Goal: Transaction & Acquisition: Download file/media

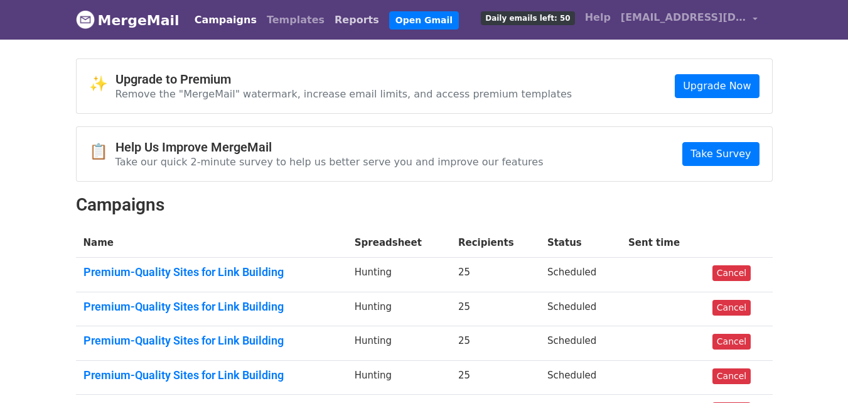
click at [330, 15] on link "Reports" at bounding box center [357, 20] width 55 height 25
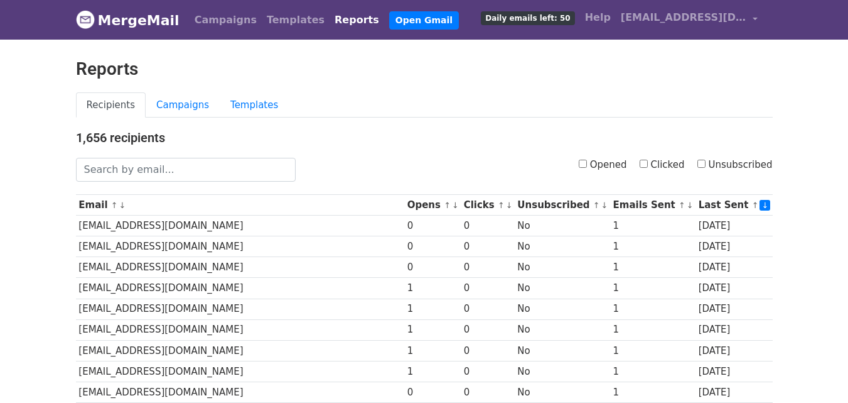
click at [648, 163] on input "Clicked" at bounding box center [644, 164] width 8 height 8
checkbox input "true"
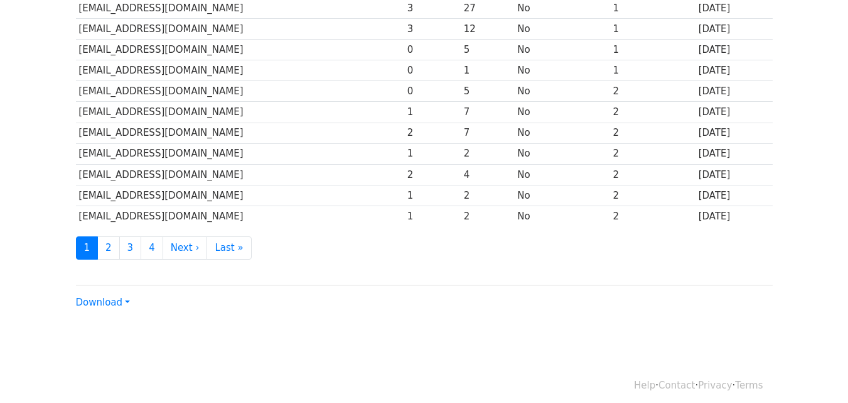
scroll to position [621, 0]
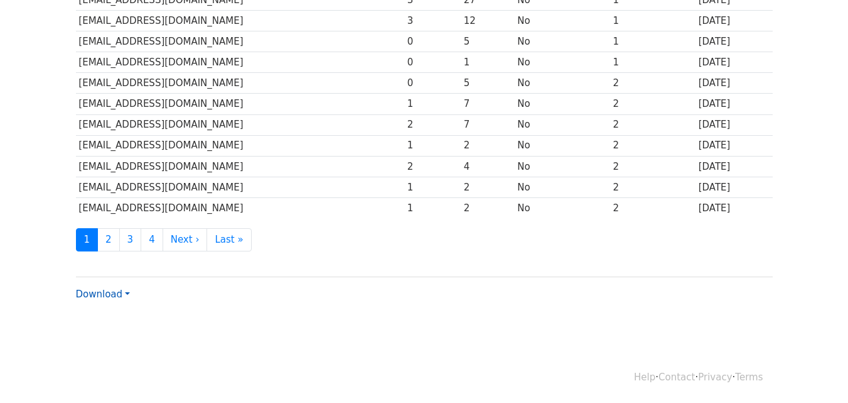
click at [124, 294] on link "Download" at bounding box center [103, 293] width 54 height 11
click at [130, 318] on link "CSV" at bounding box center [126, 318] width 99 height 20
